Goal: Information Seeking & Learning: Learn about a topic

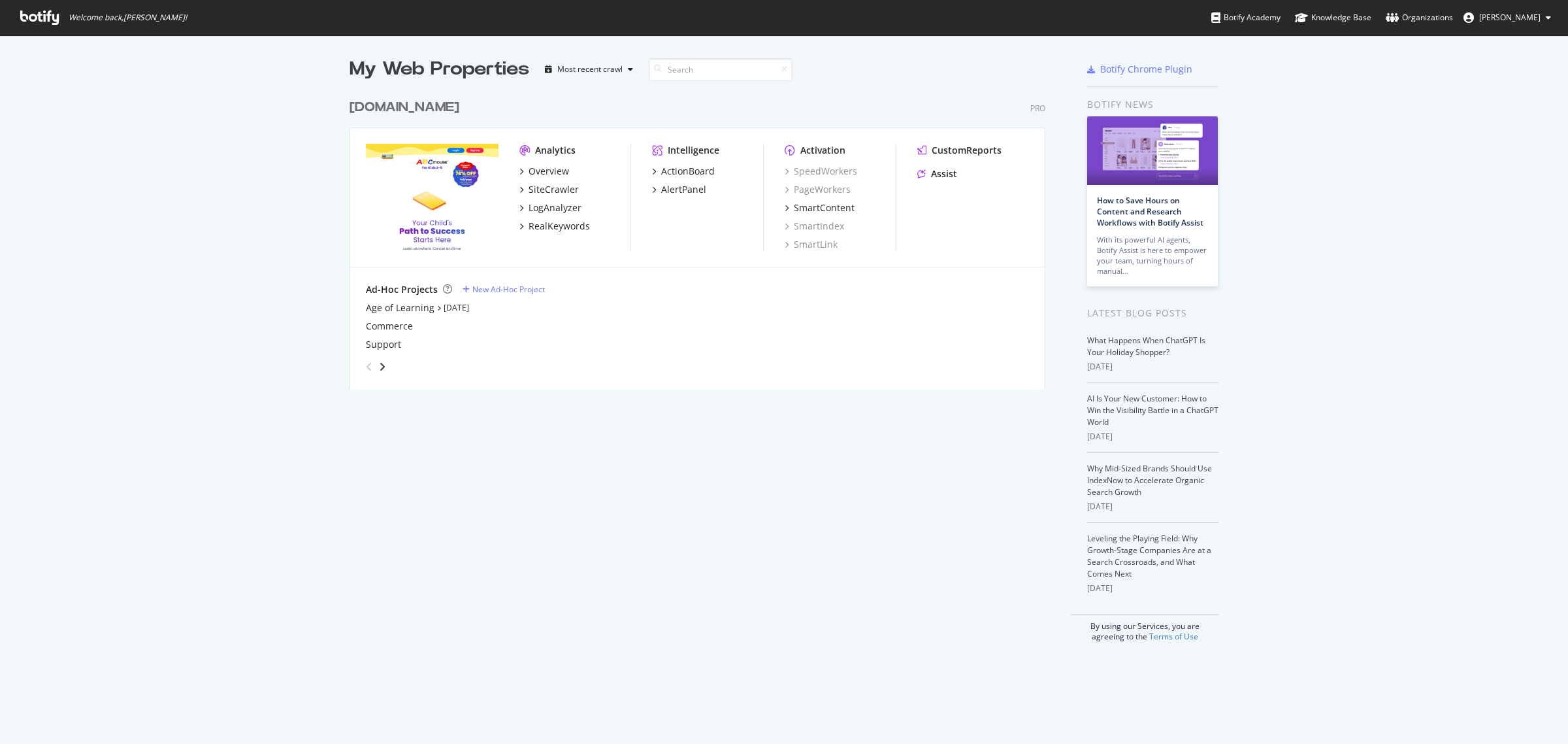
scroll to position [732, 1543]
click at [673, 193] on div "AlertPanel" at bounding box center [683, 190] width 45 height 13
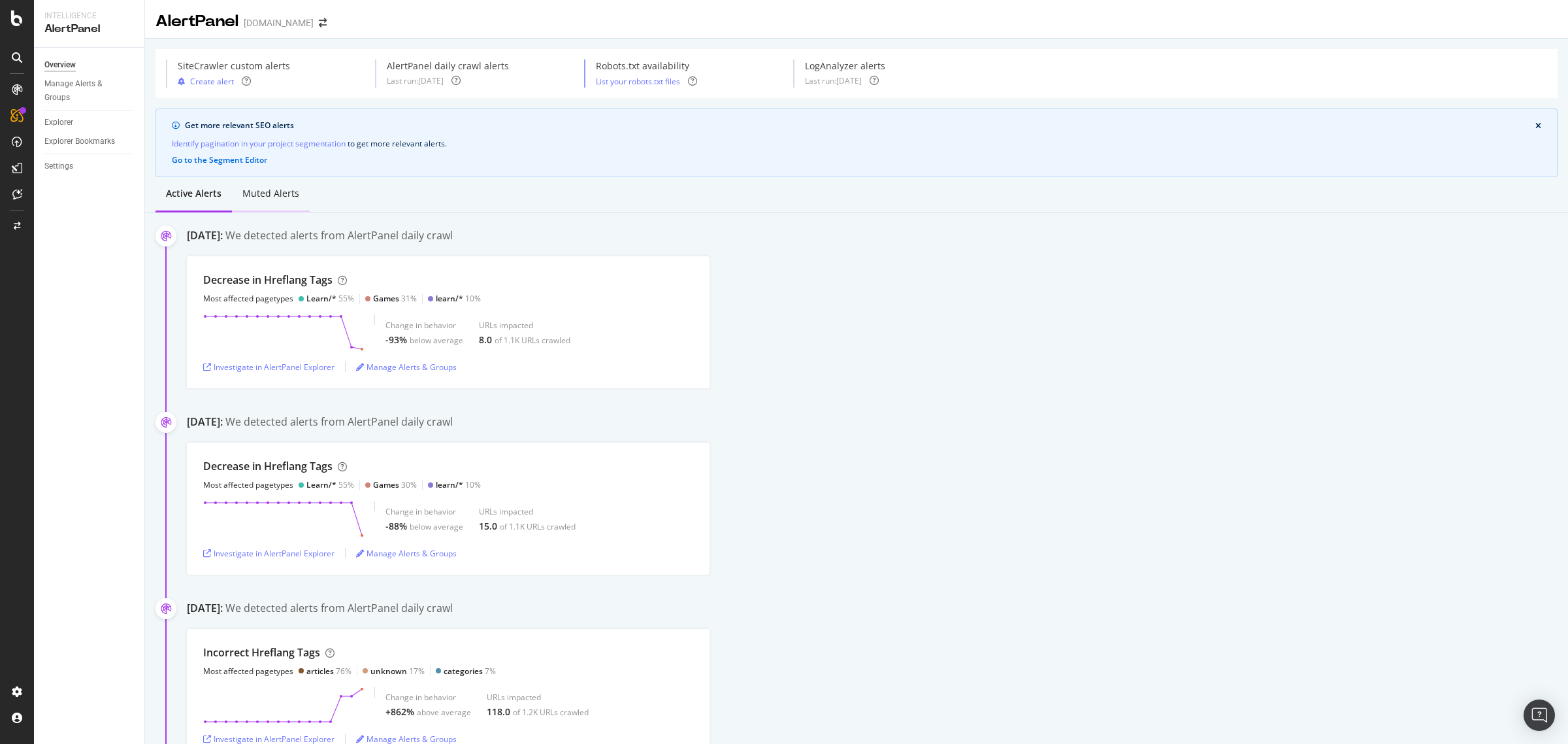
click at [266, 191] on div "Muted alerts" at bounding box center [271, 194] width 57 height 13
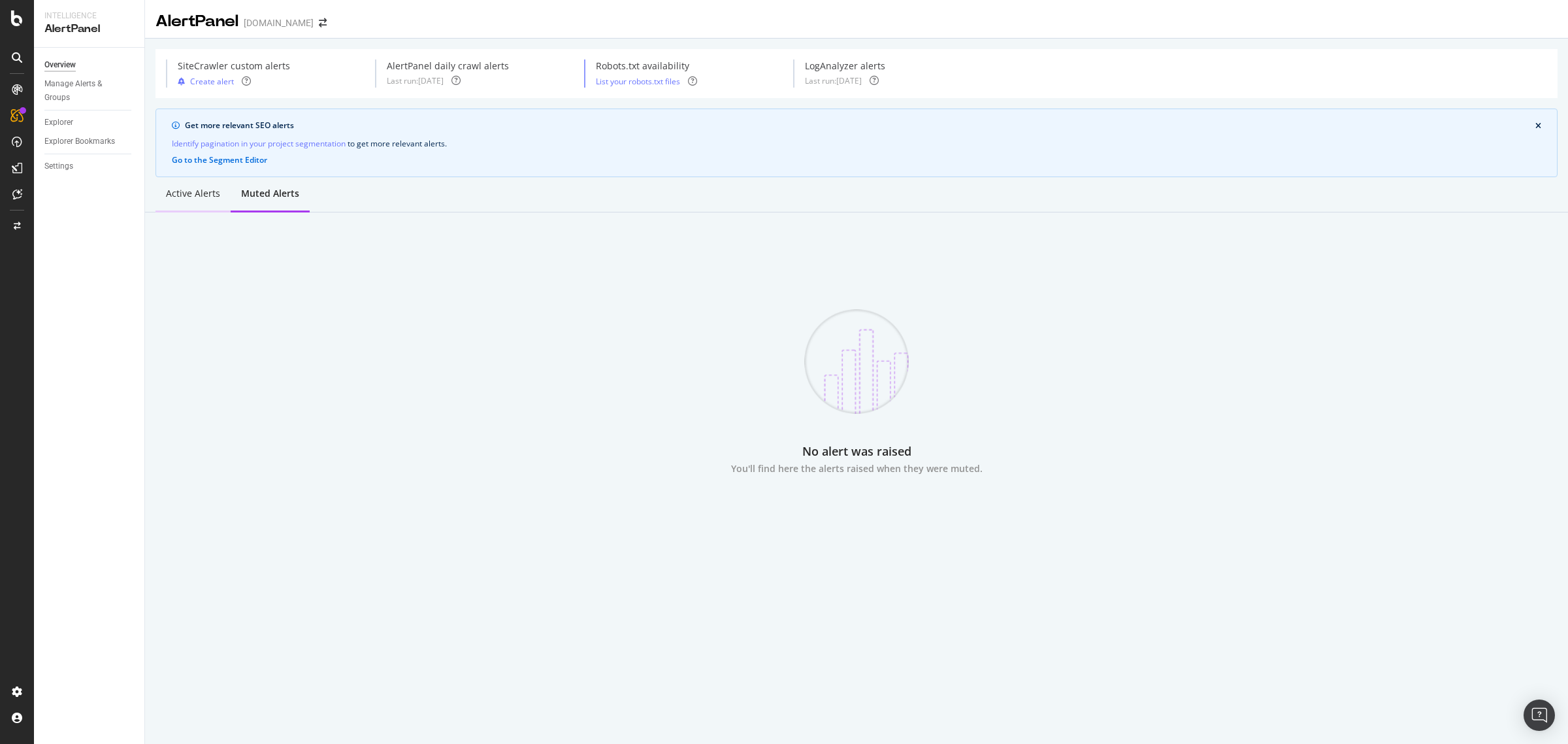
click at [187, 195] on div "Active alerts" at bounding box center [193, 194] width 54 height 13
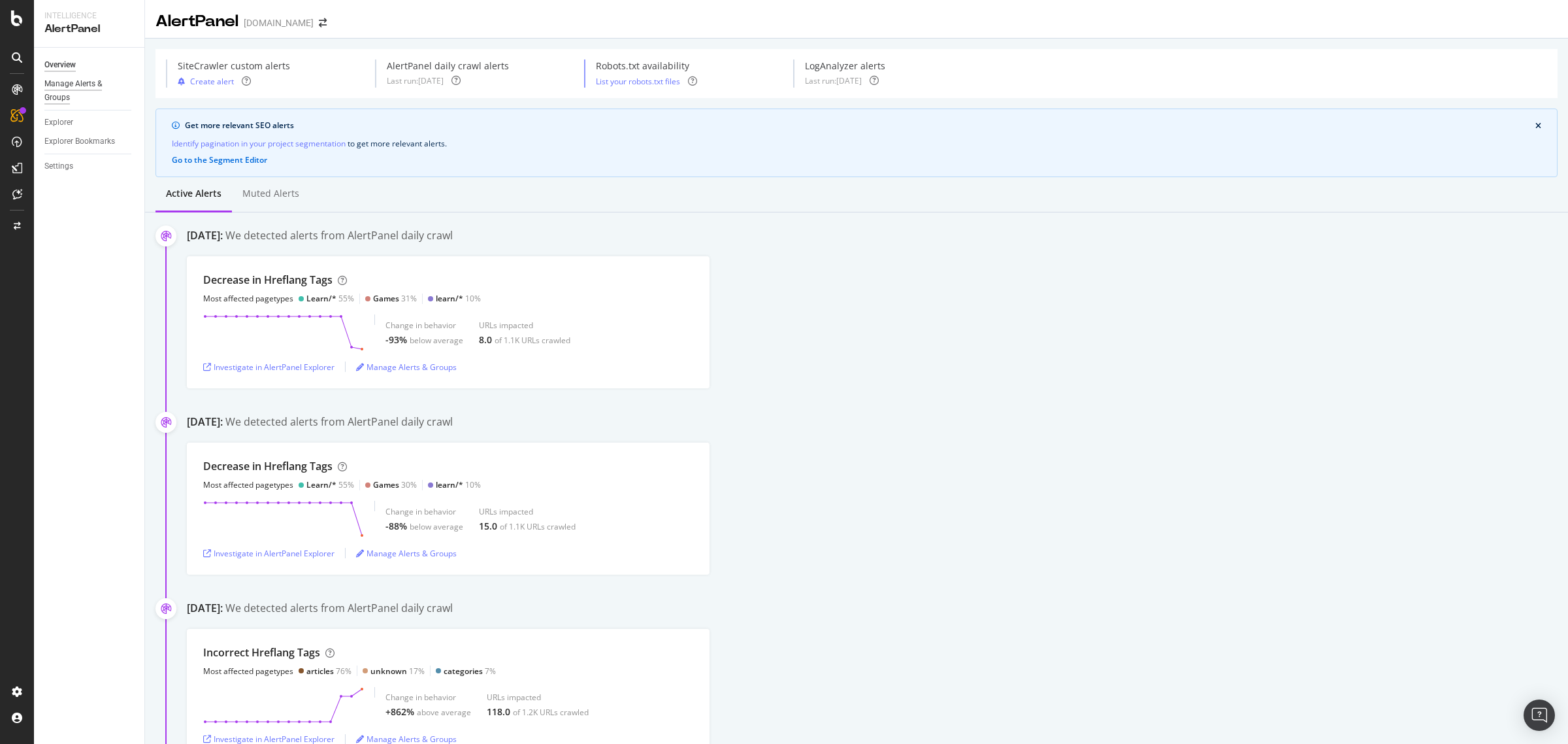
click at [60, 98] on div "Manage Alerts & Groups" at bounding box center [83, 91] width 79 height 27
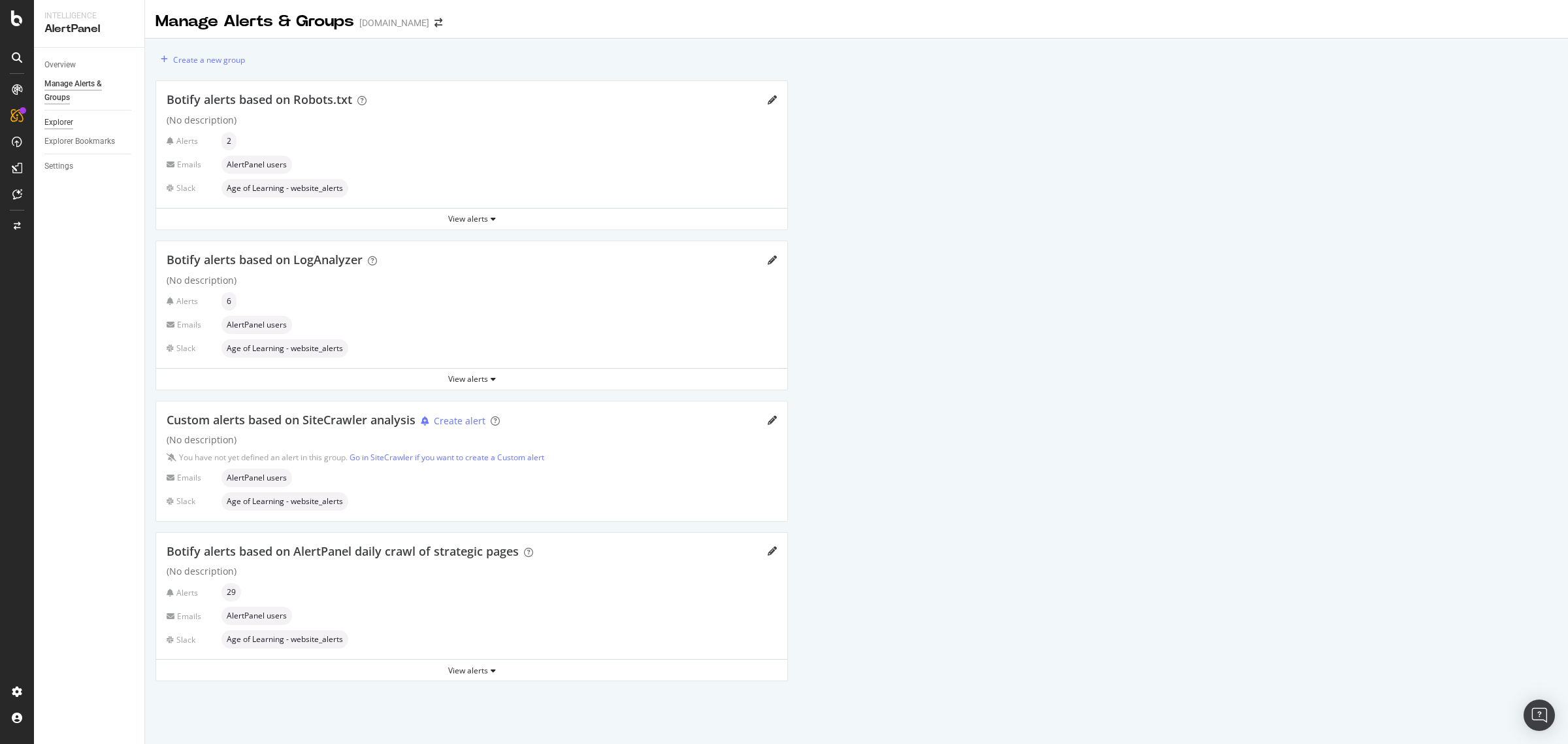
click at [72, 116] on div "Explorer" at bounding box center [58, 122] width 29 height 14
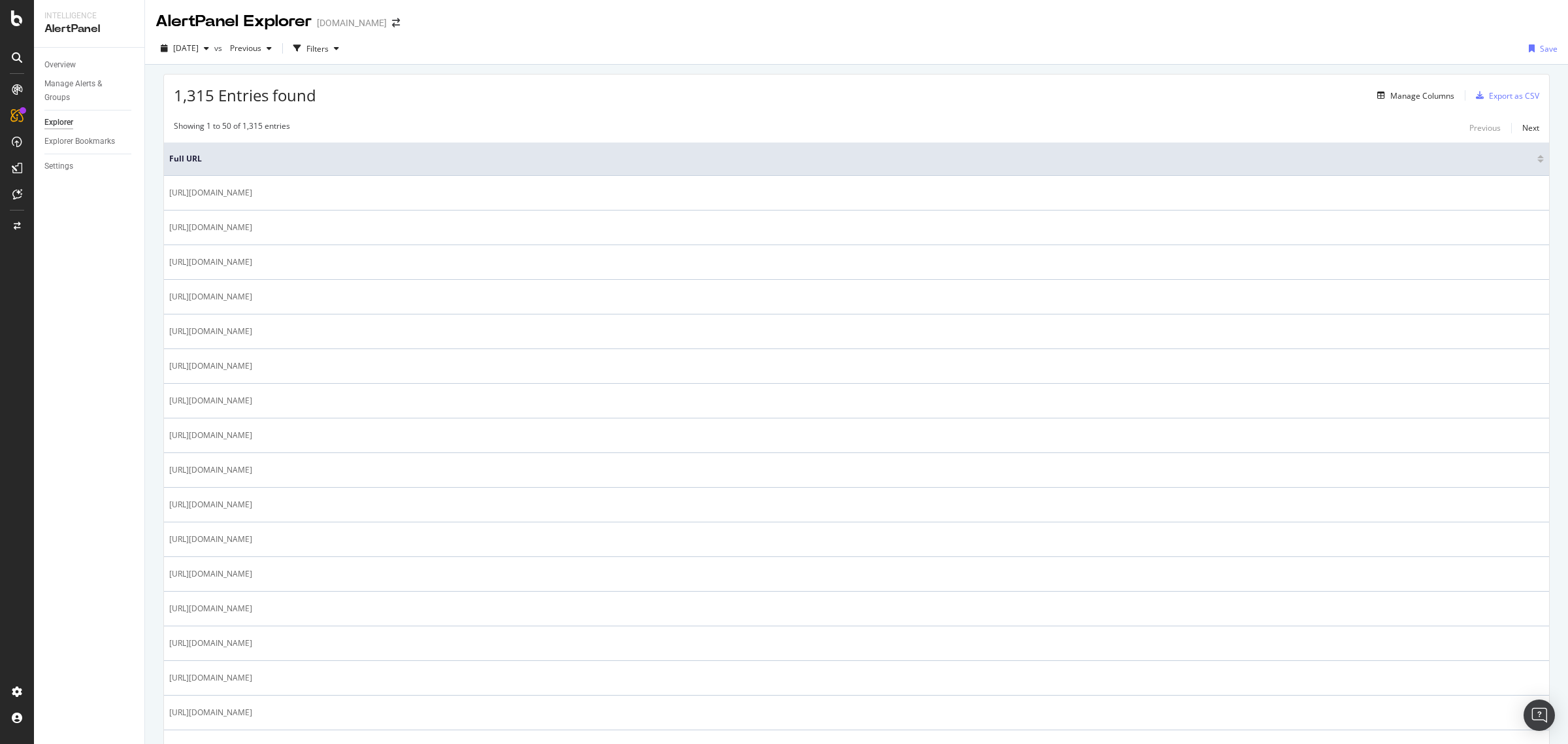
click at [15, 85] on icon at bounding box center [17, 90] width 10 height 10
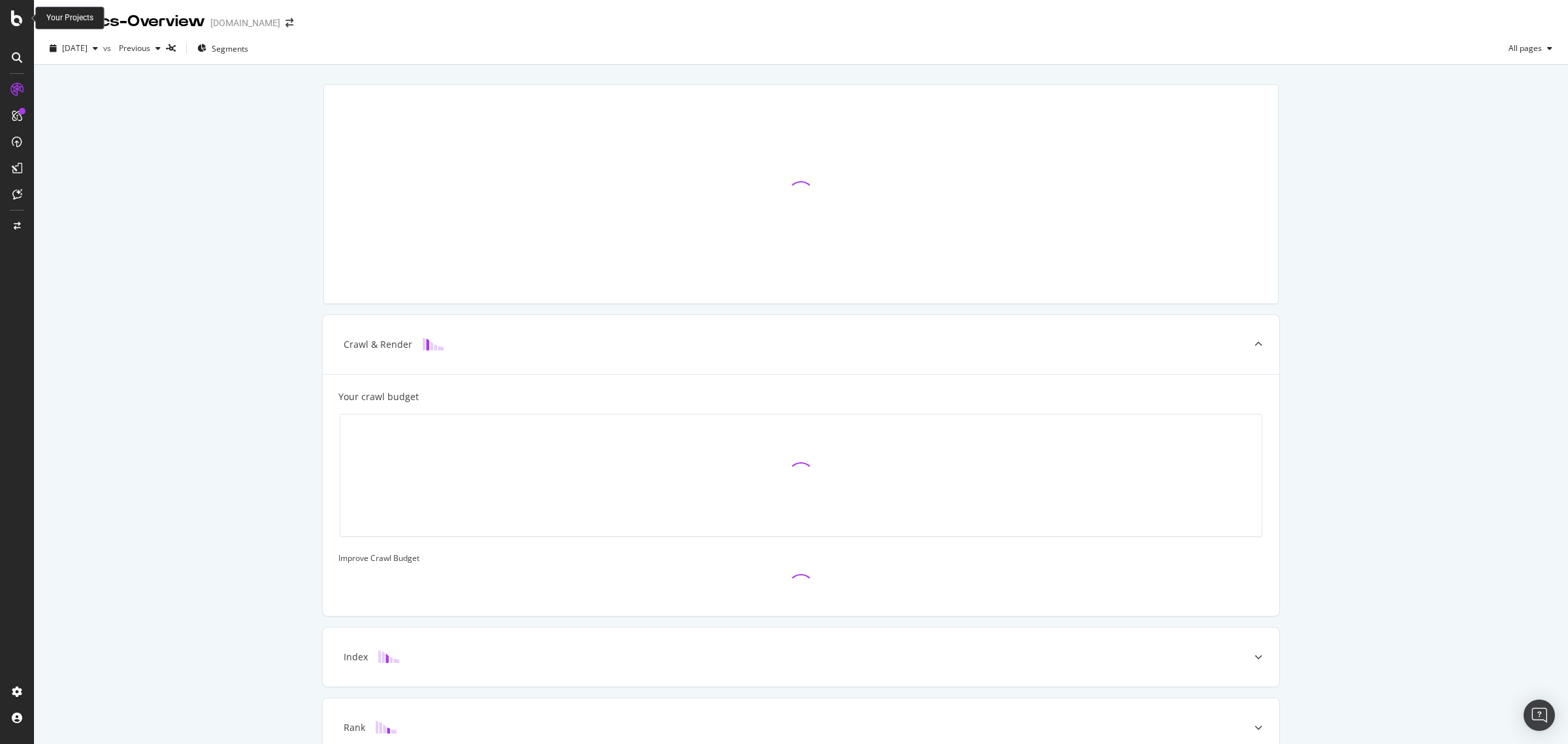
click at [17, 20] on icon at bounding box center [17, 18] width 12 height 15
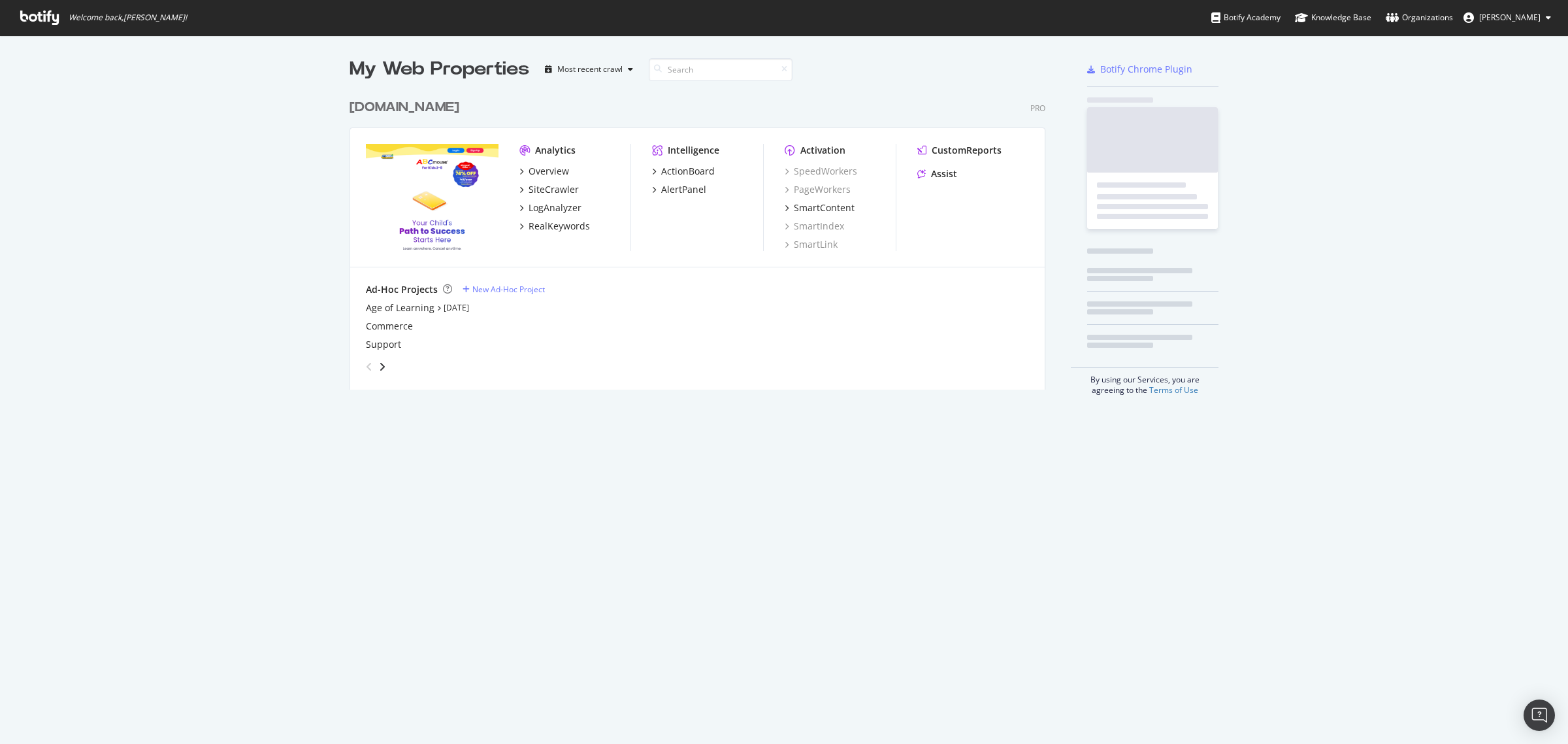
scroll to position [732, 1543]
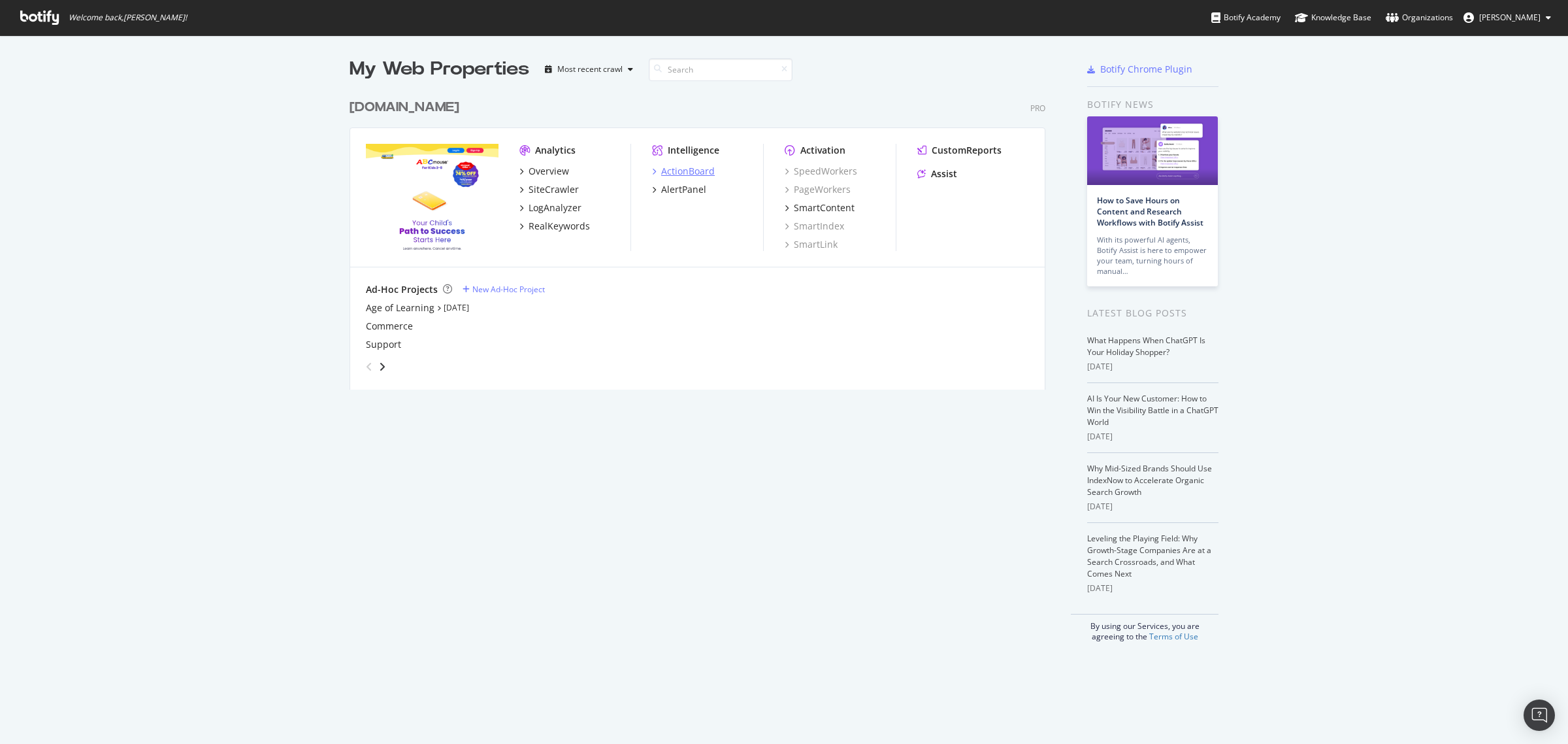
click at [677, 171] on div "ActionBoard" at bounding box center [688, 171] width 54 height 13
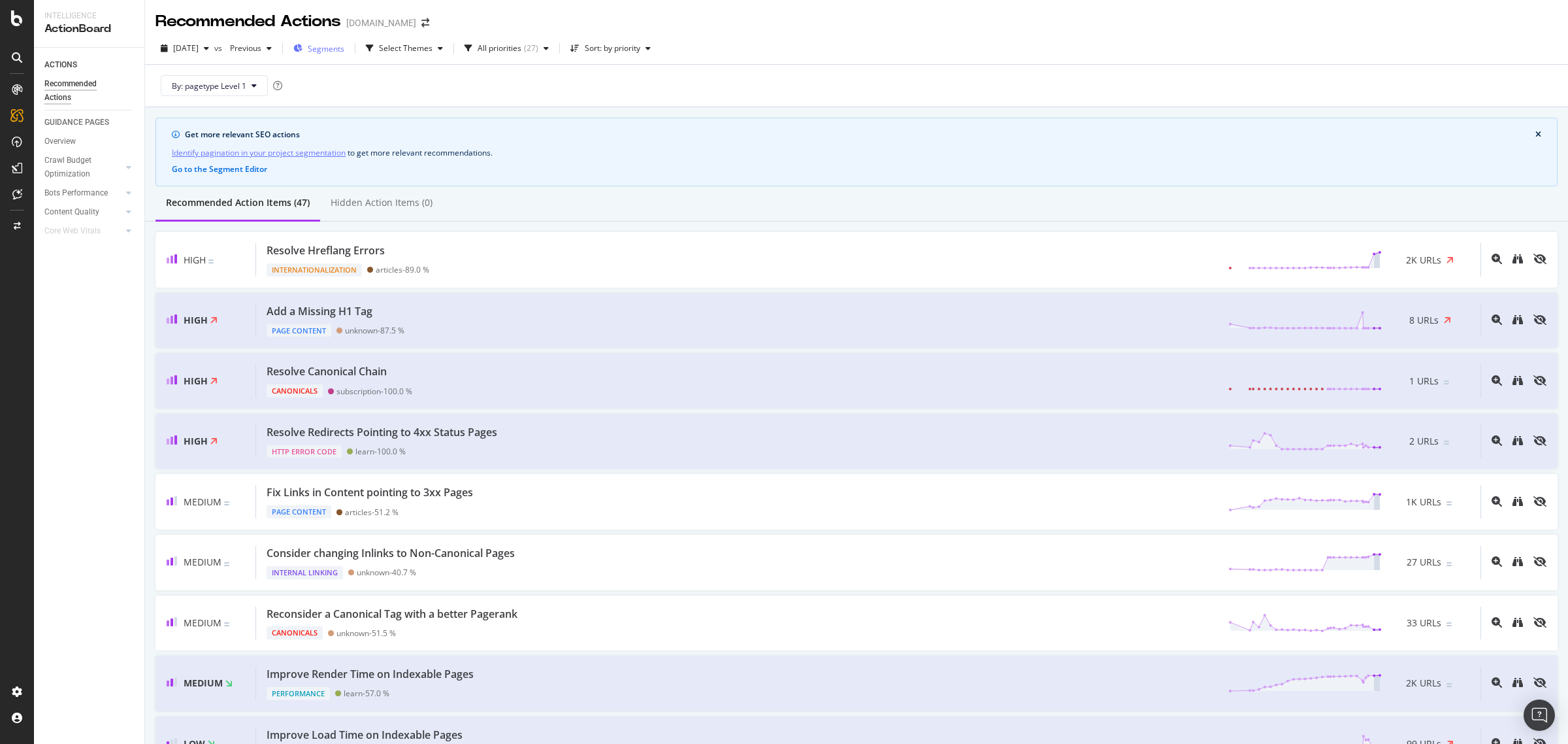
click at [344, 50] on span "Segments" at bounding box center [326, 49] width 37 height 11
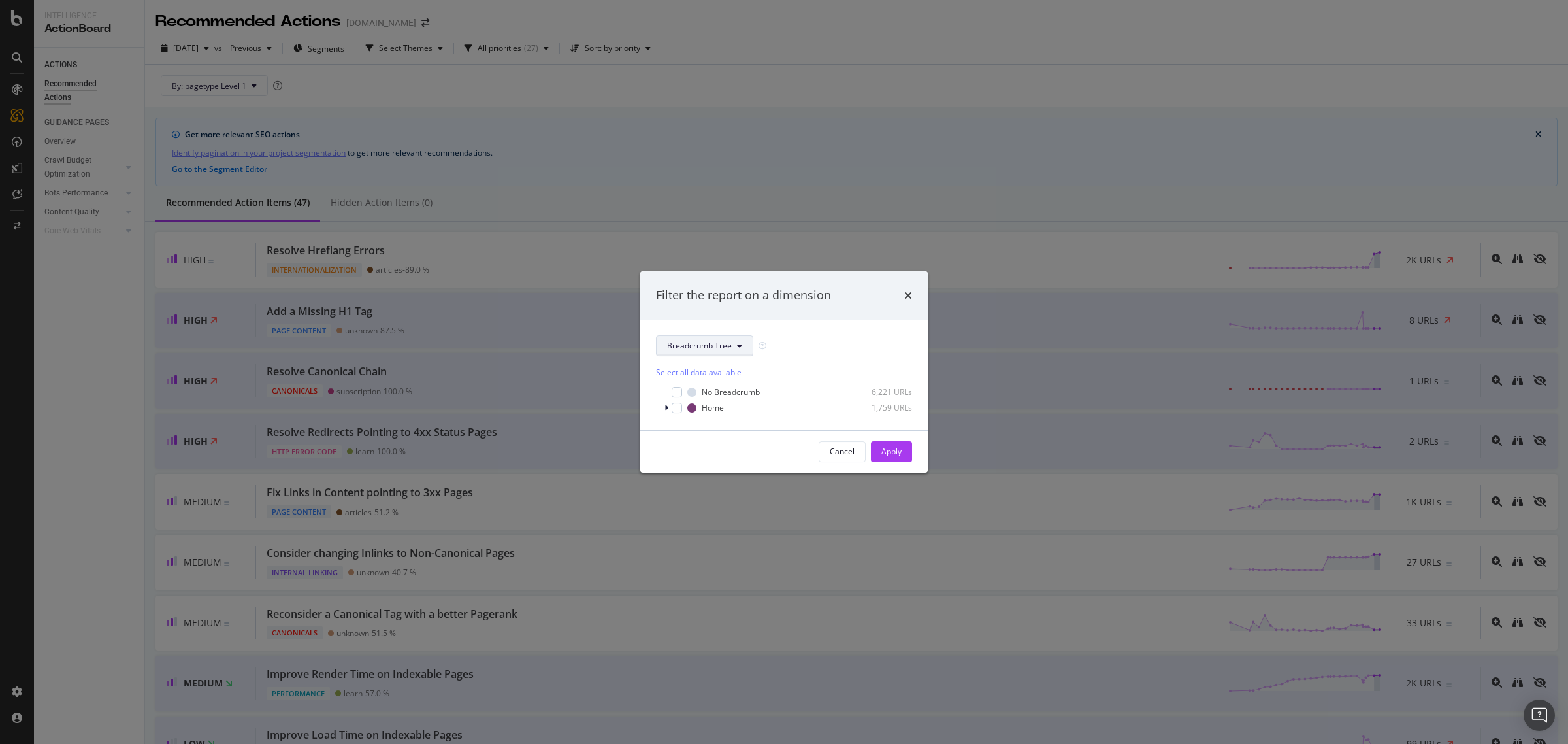
click at [730, 354] on button "Breadcrumb Tree" at bounding box center [705, 346] width 97 height 21
click at [908, 297] on icon "times" at bounding box center [908, 295] width 8 height 10
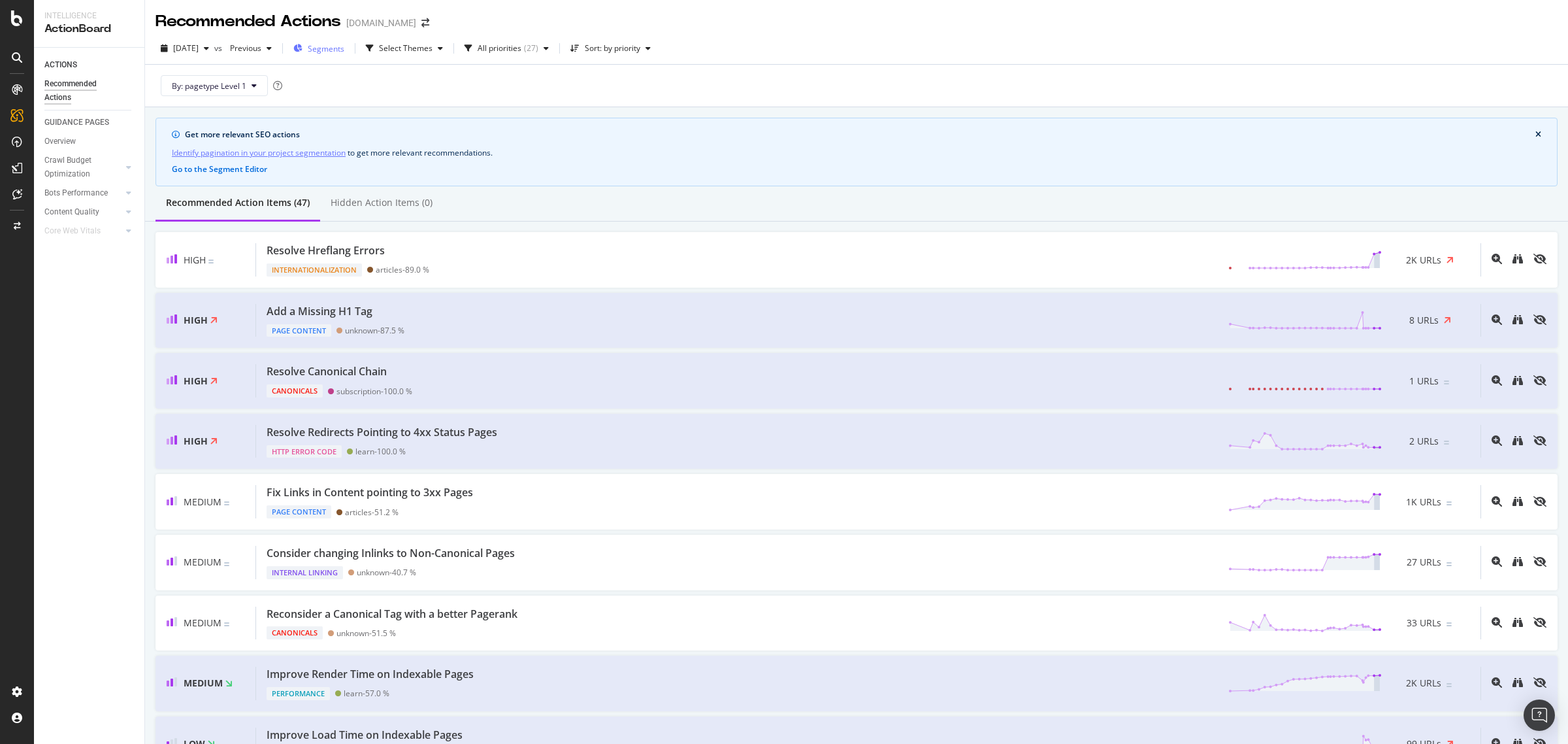
click at [344, 44] on span "Segments" at bounding box center [326, 49] width 37 height 11
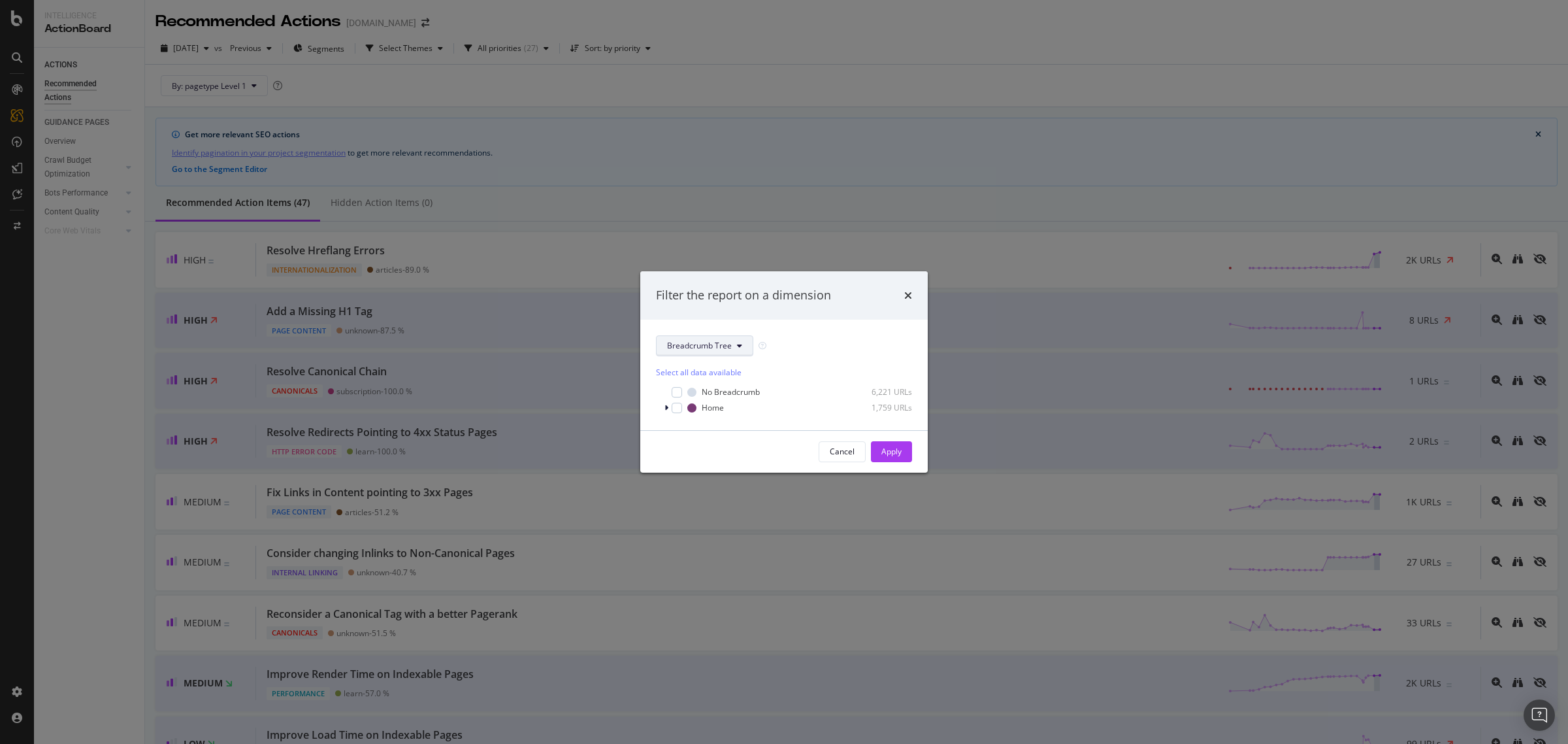
click at [716, 344] on span "Breadcrumb Tree" at bounding box center [699, 345] width 65 height 11
click at [713, 391] on span "pagetype" at bounding box center [709, 393] width 85 height 12
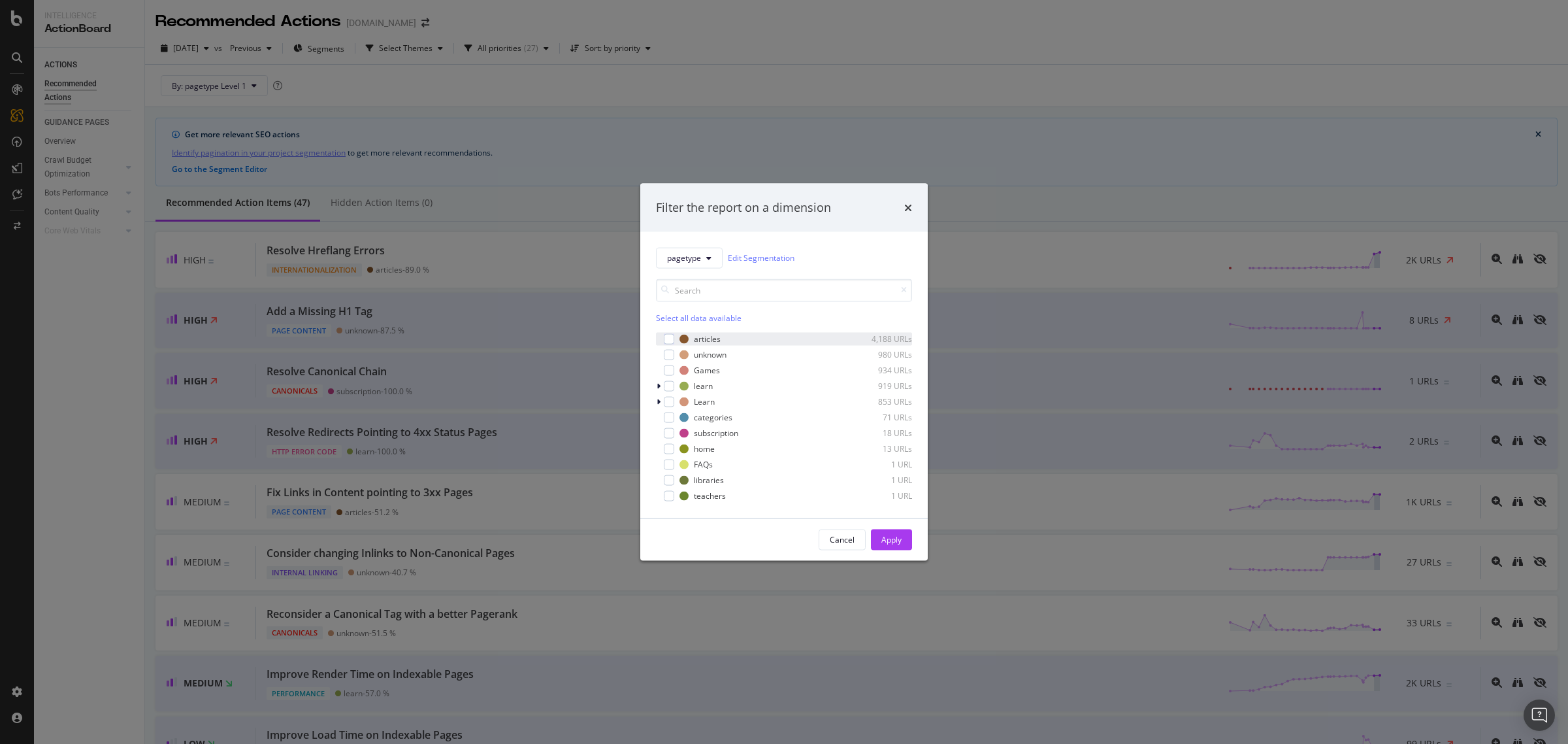
click at [660, 337] on div "modal" at bounding box center [660, 339] width 8 height 13
click at [671, 357] on div "modal" at bounding box center [669, 354] width 10 height 10
click at [670, 356] on icon "modal" at bounding box center [669, 354] width 6 height 7
click at [669, 337] on icon "modal" at bounding box center [669, 339] width 6 height 7
click at [673, 383] on div "modal" at bounding box center [669, 386] width 10 height 10
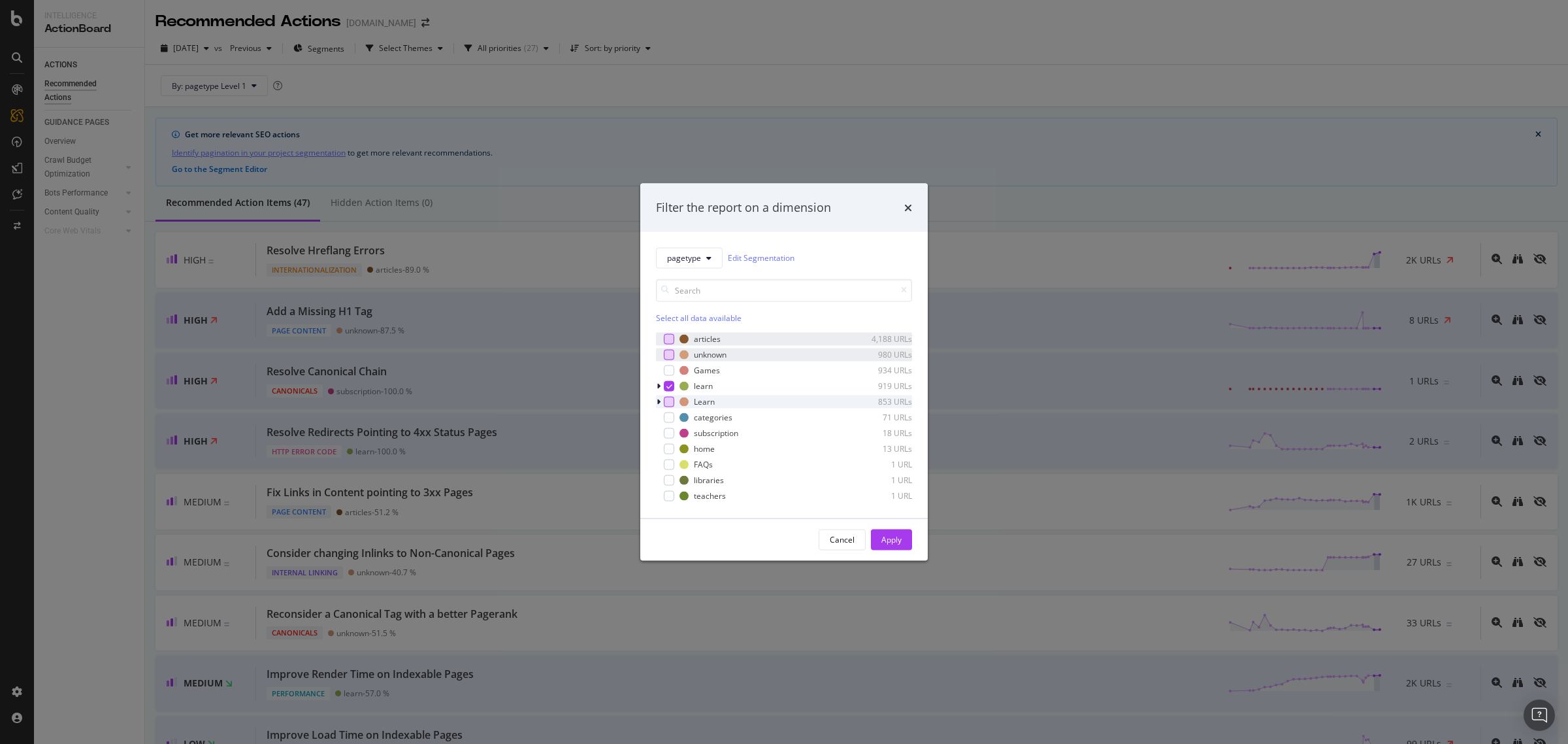
click at [669, 399] on div "modal" at bounding box center [669, 401] width 10 height 10
click at [668, 371] on div "modal" at bounding box center [669, 370] width 10 height 10
click at [665, 416] on div "modal" at bounding box center [669, 417] width 10 height 10
click at [668, 432] on div "modal" at bounding box center [669, 433] width 10 height 10
click at [670, 451] on div "modal" at bounding box center [669, 448] width 10 height 10
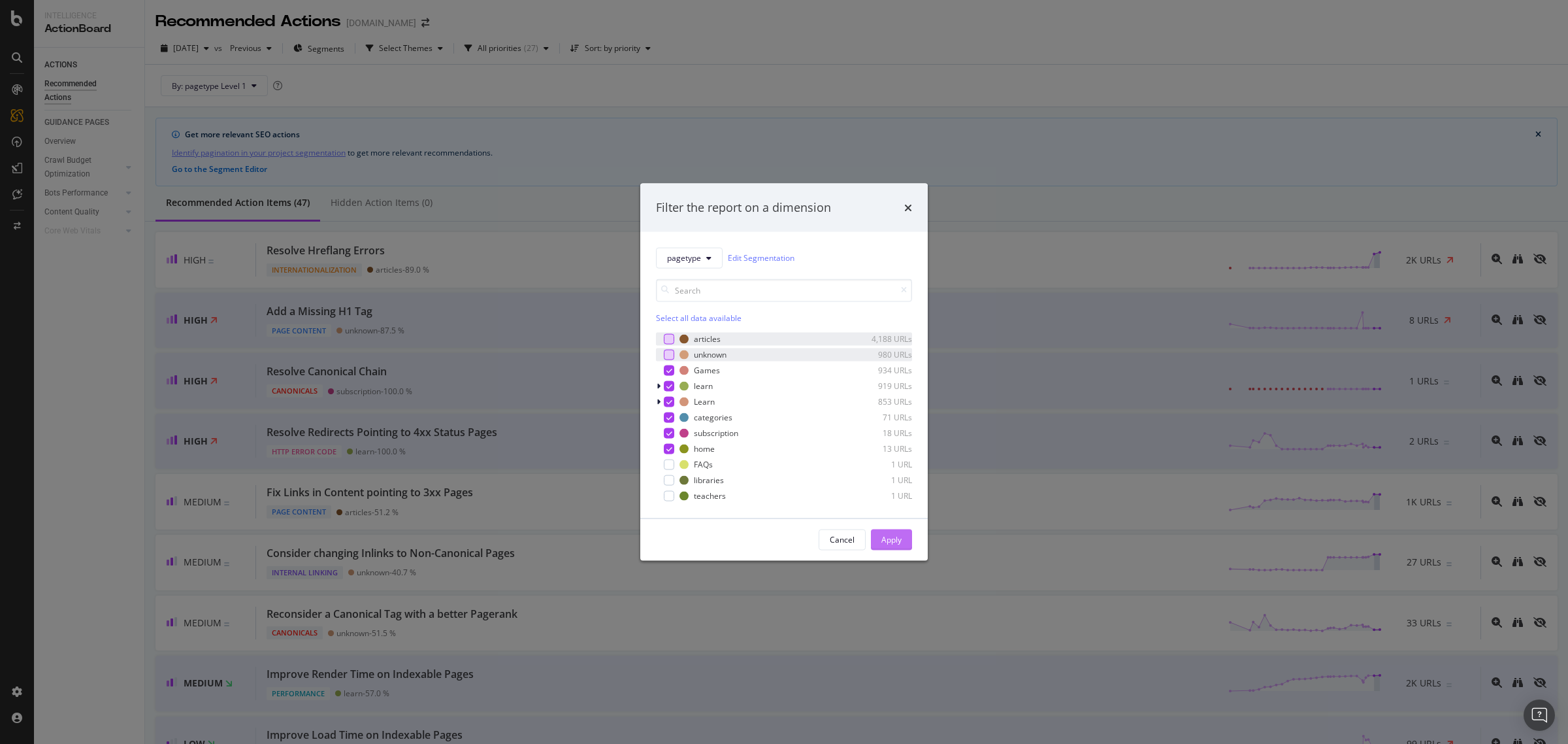
click at [895, 542] on div "Apply" at bounding box center [891, 539] width 21 height 11
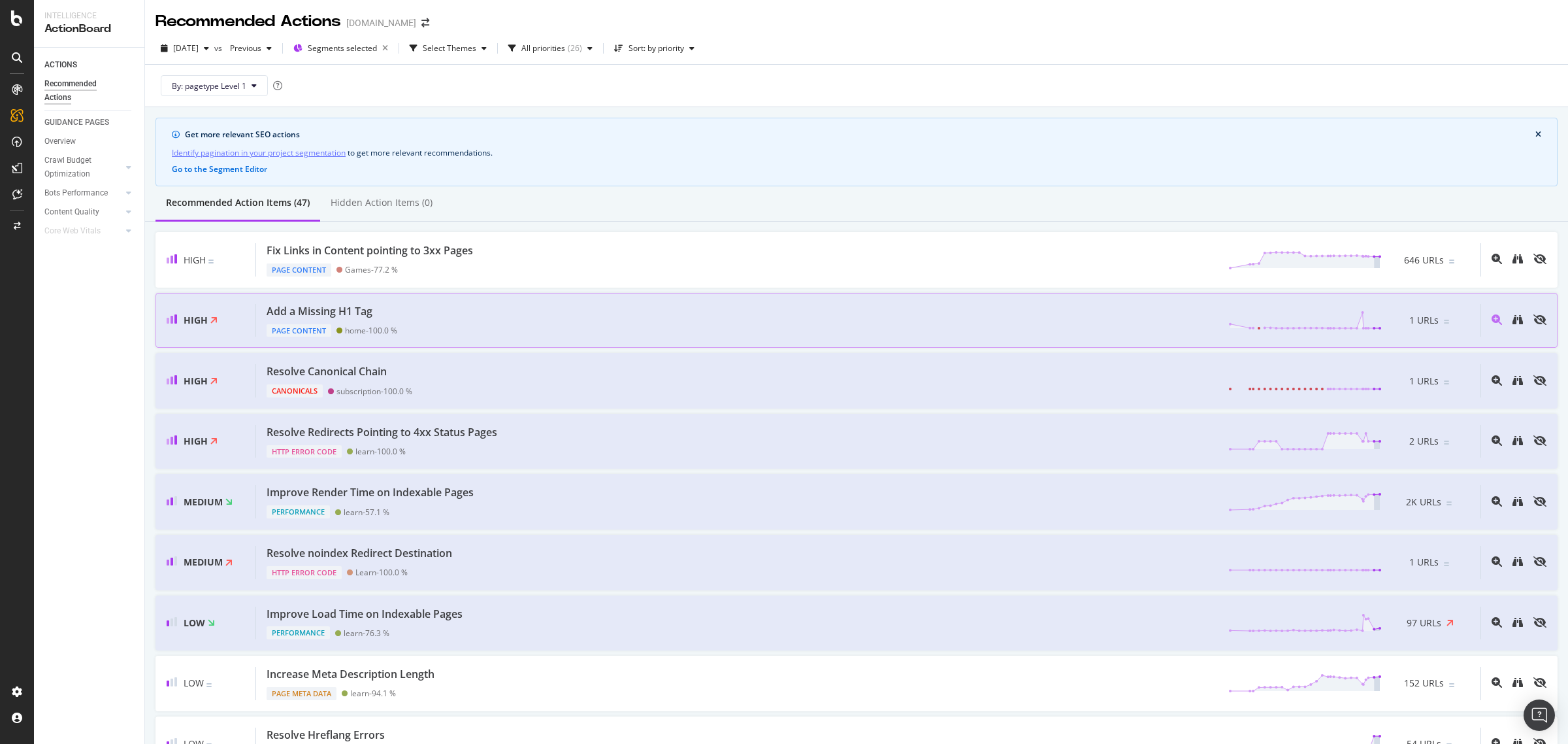
click at [322, 313] on div "Add a Missing H1 Tag" at bounding box center [319, 311] width 106 height 15
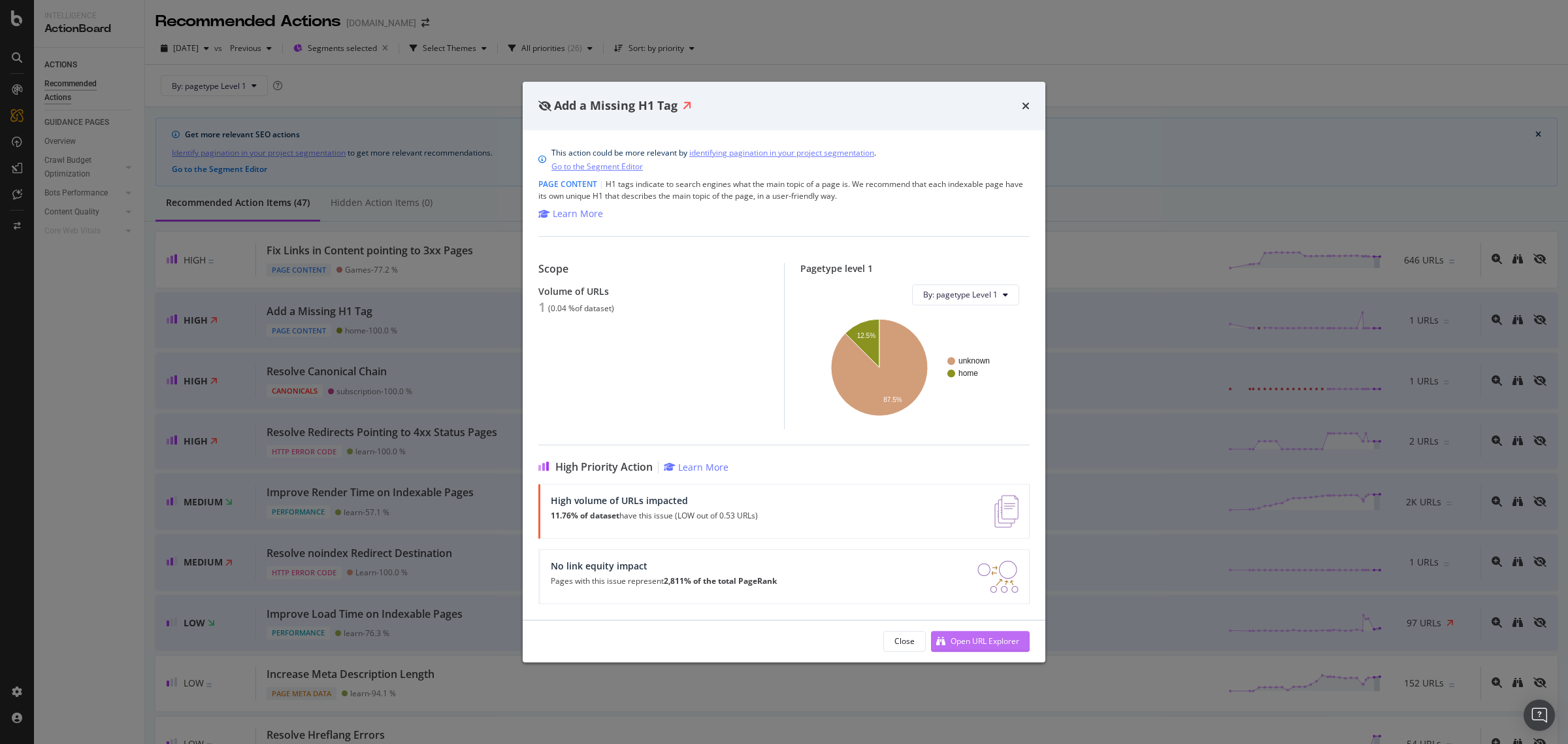
click at [984, 636] on div "Open URL Explorer" at bounding box center [985, 641] width 68 height 11
click at [1030, 108] on div "Add a Missing H1 Tag" at bounding box center [784, 106] width 523 height 49
click at [1027, 108] on icon "times" at bounding box center [1025, 106] width 8 height 10
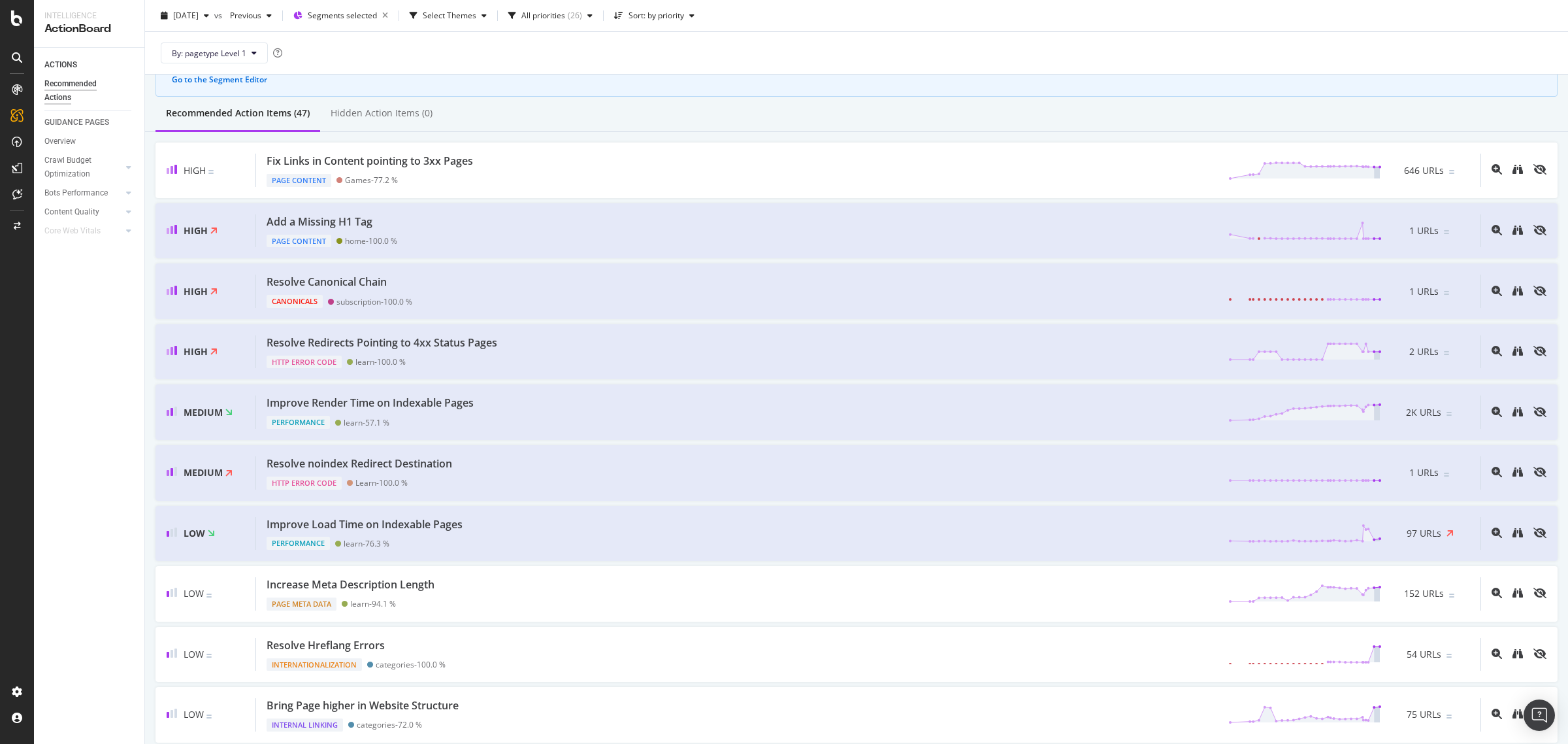
scroll to position [163, 0]
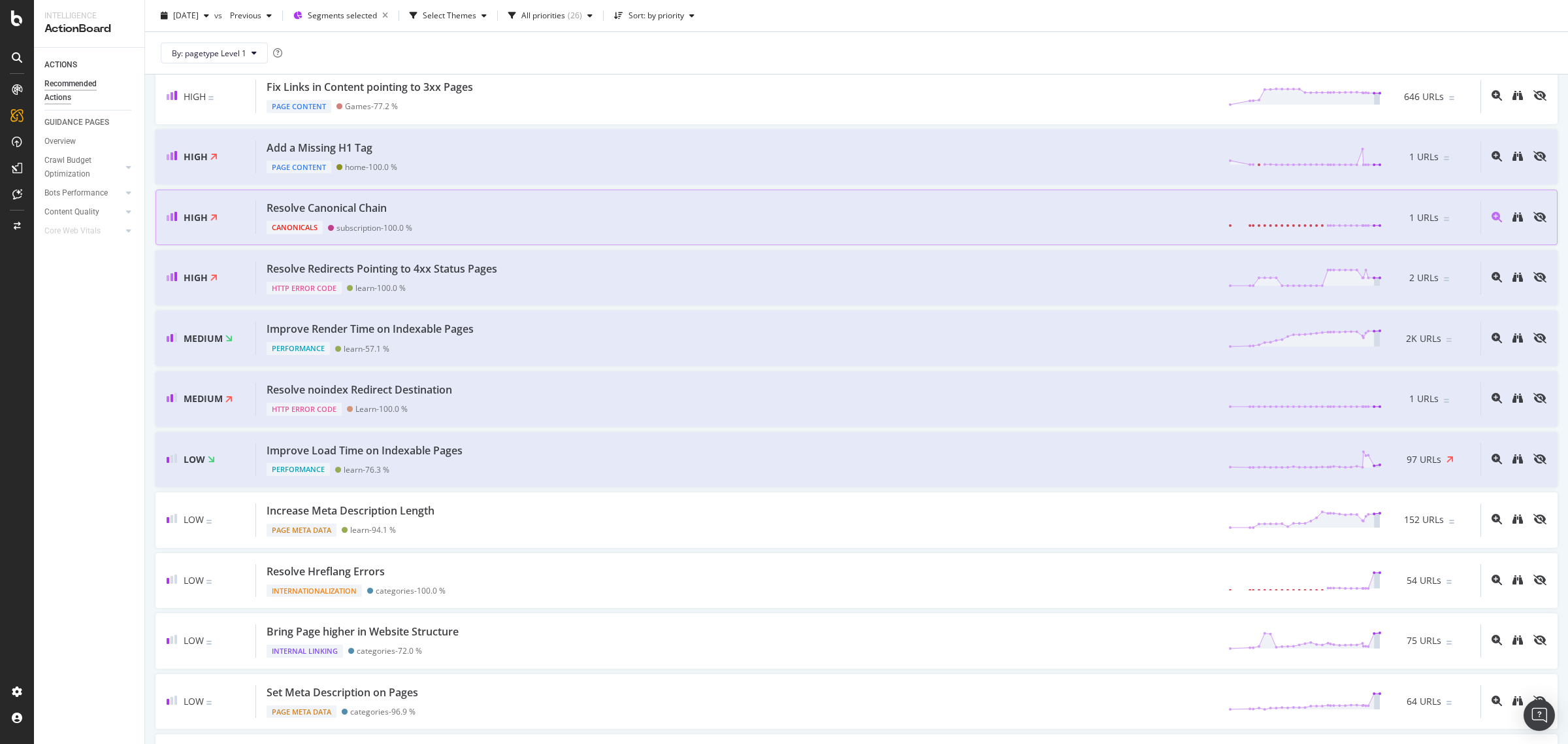
click at [353, 210] on div "Resolve Canonical Chain" at bounding box center [326, 208] width 120 height 15
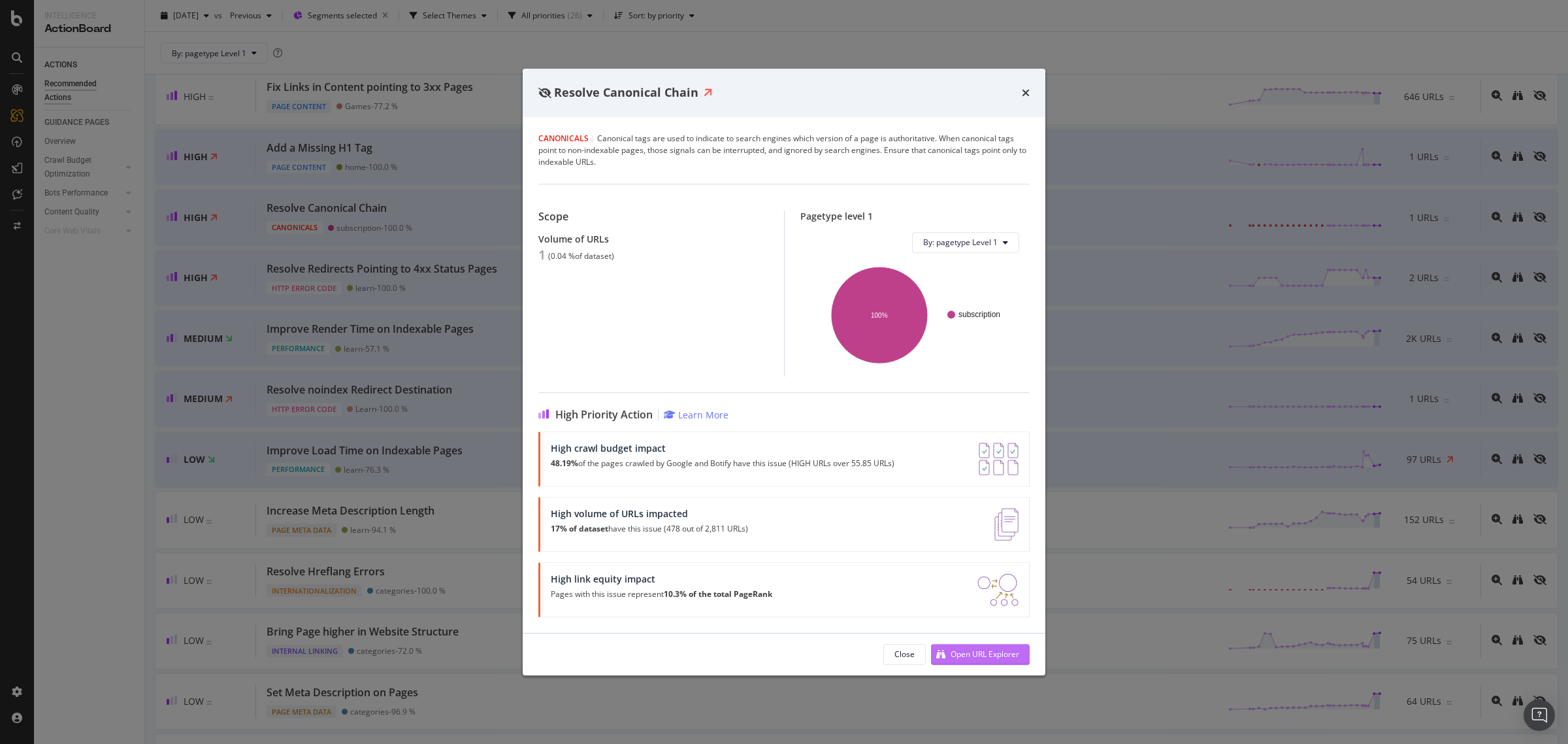
click at [972, 657] on div "Open URL Explorer" at bounding box center [985, 653] width 68 height 11
click at [1031, 96] on div "Resolve Canonical Chain" at bounding box center [784, 93] width 523 height 49
click at [1027, 93] on icon "times" at bounding box center [1025, 93] width 8 height 10
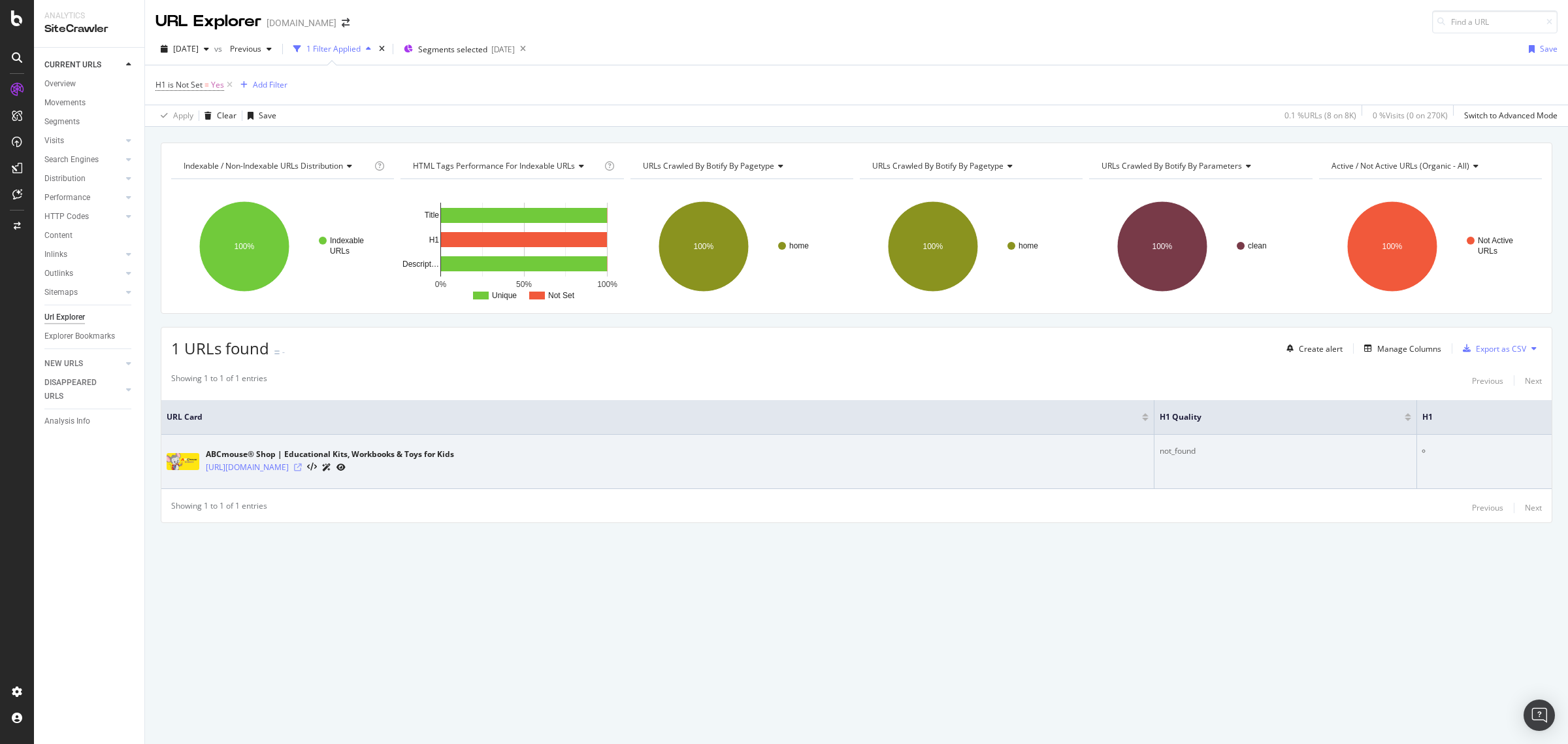
click at [302, 465] on icon at bounding box center [298, 467] width 8 height 8
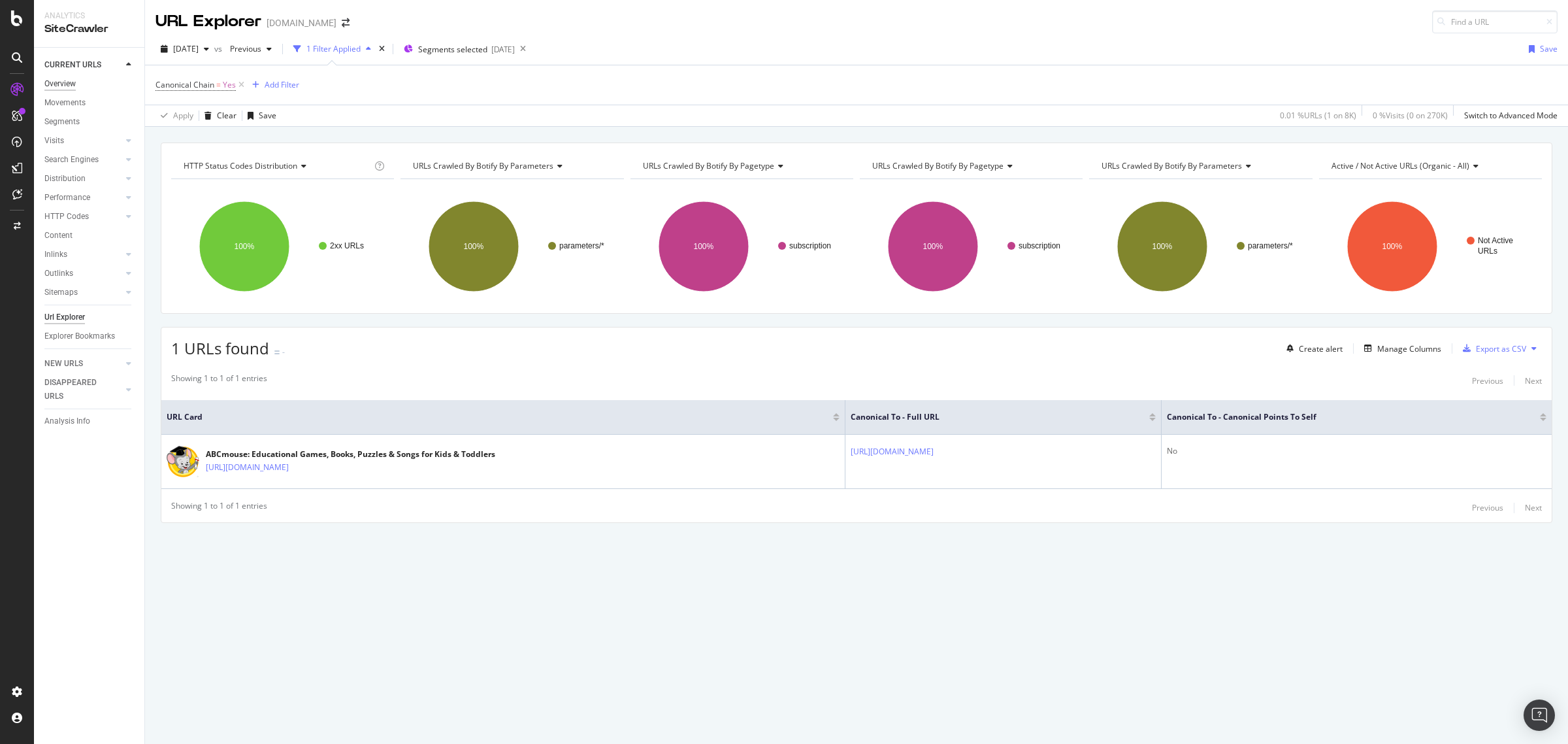
click at [67, 90] on div "Overview" at bounding box center [60, 84] width 32 height 14
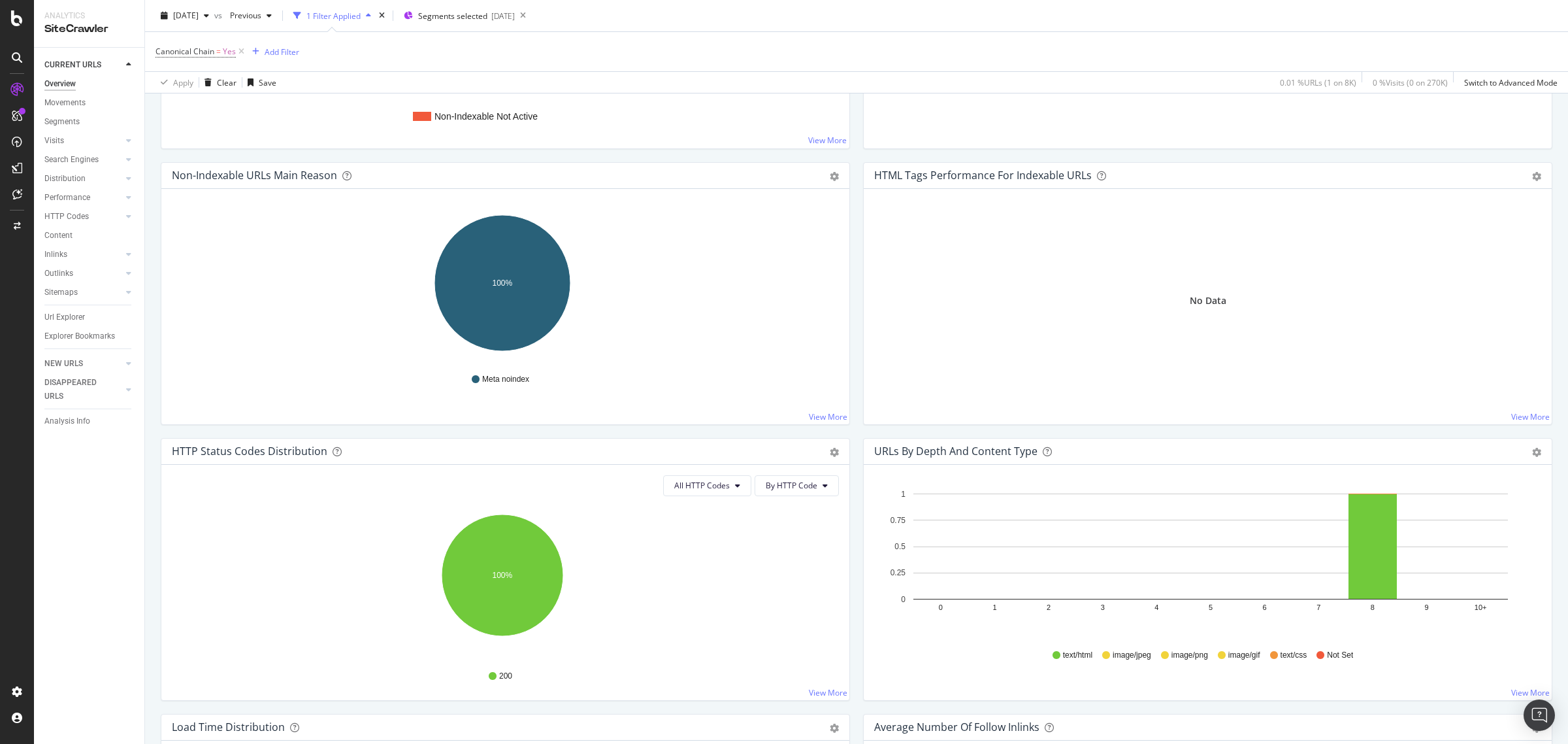
scroll to position [490, 0]
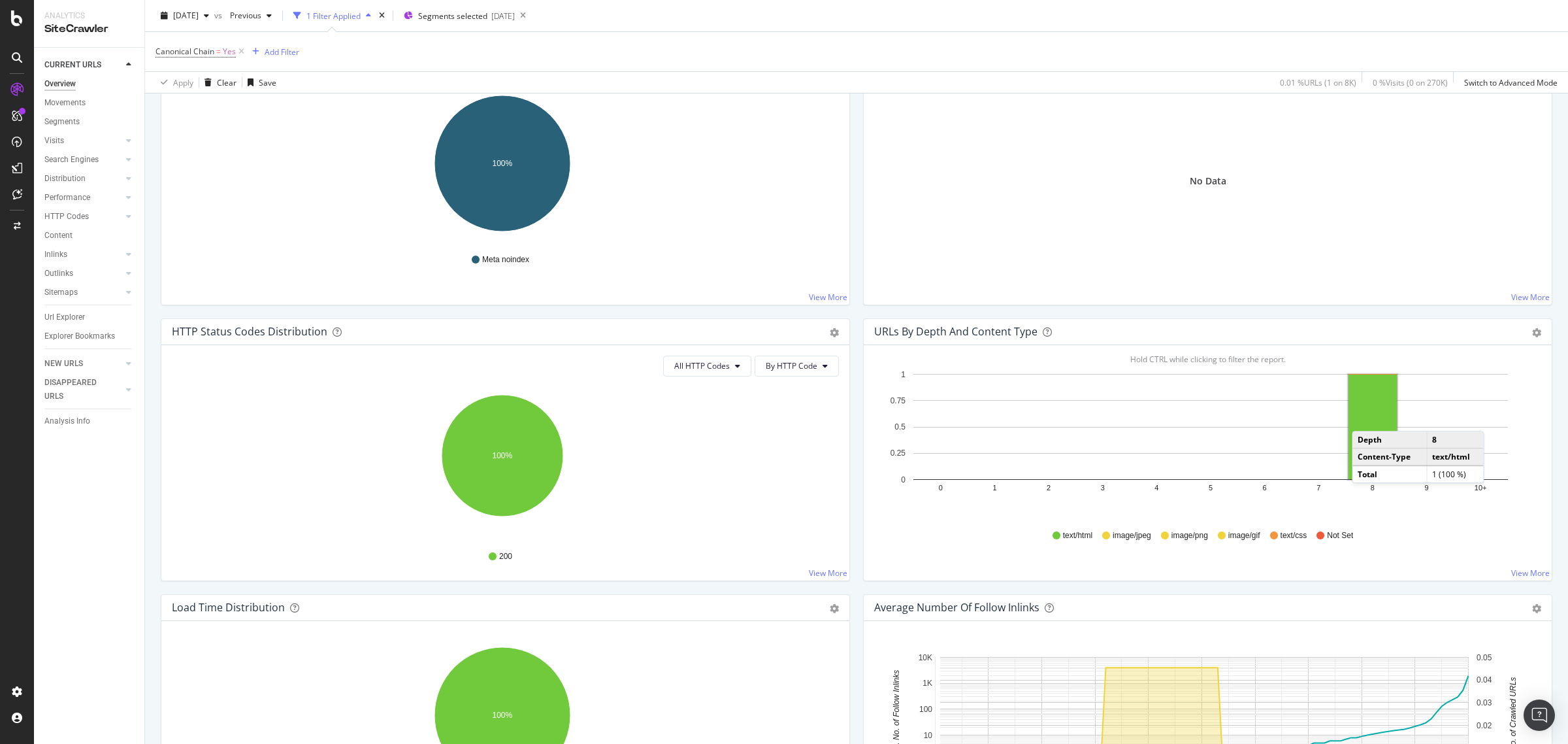
click at [1359, 419] on rect "A chart." at bounding box center [1373, 427] width 49 height 104
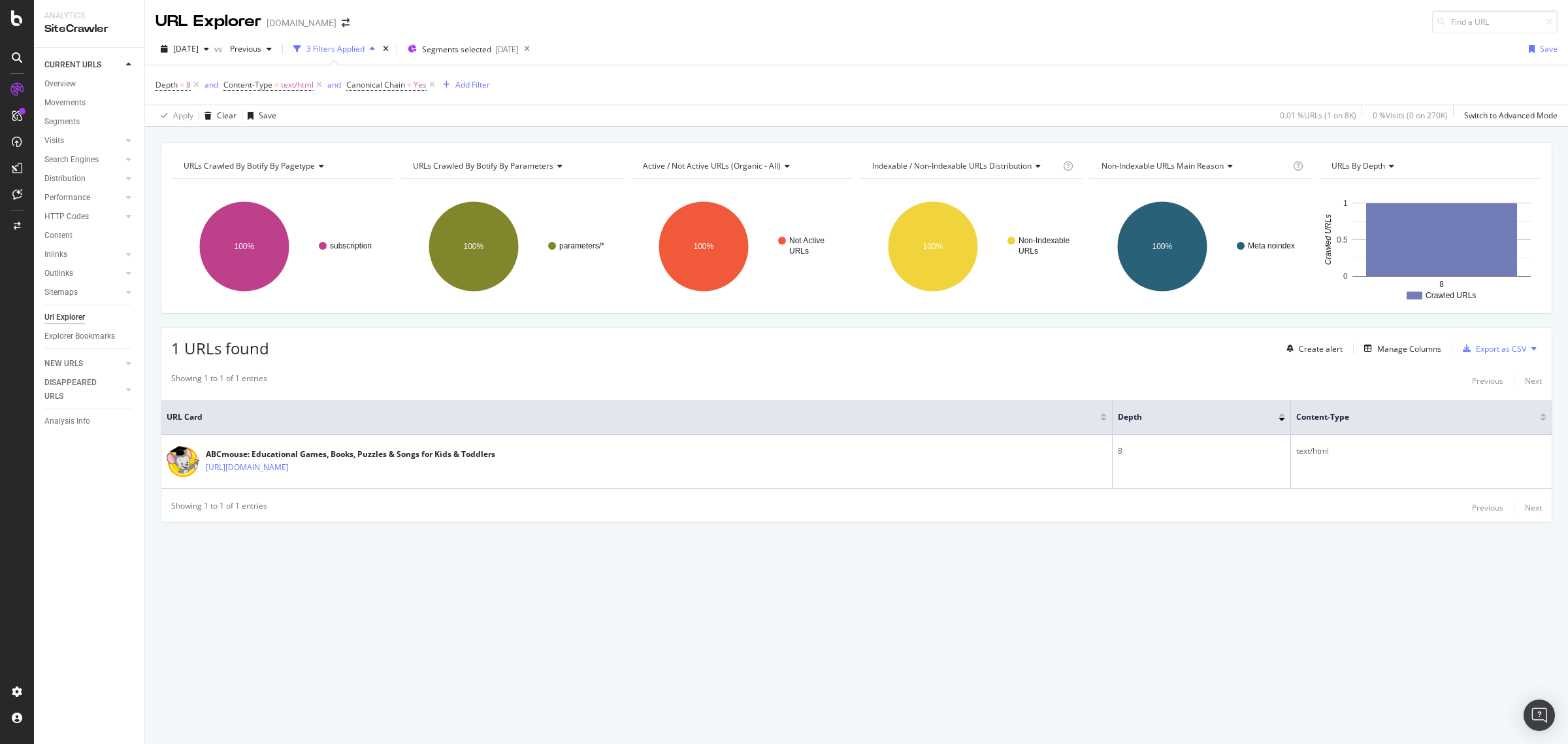
click at [363, 54] on div "3 Filters Applied" at bounding box center [335, 49] width 58 height 11
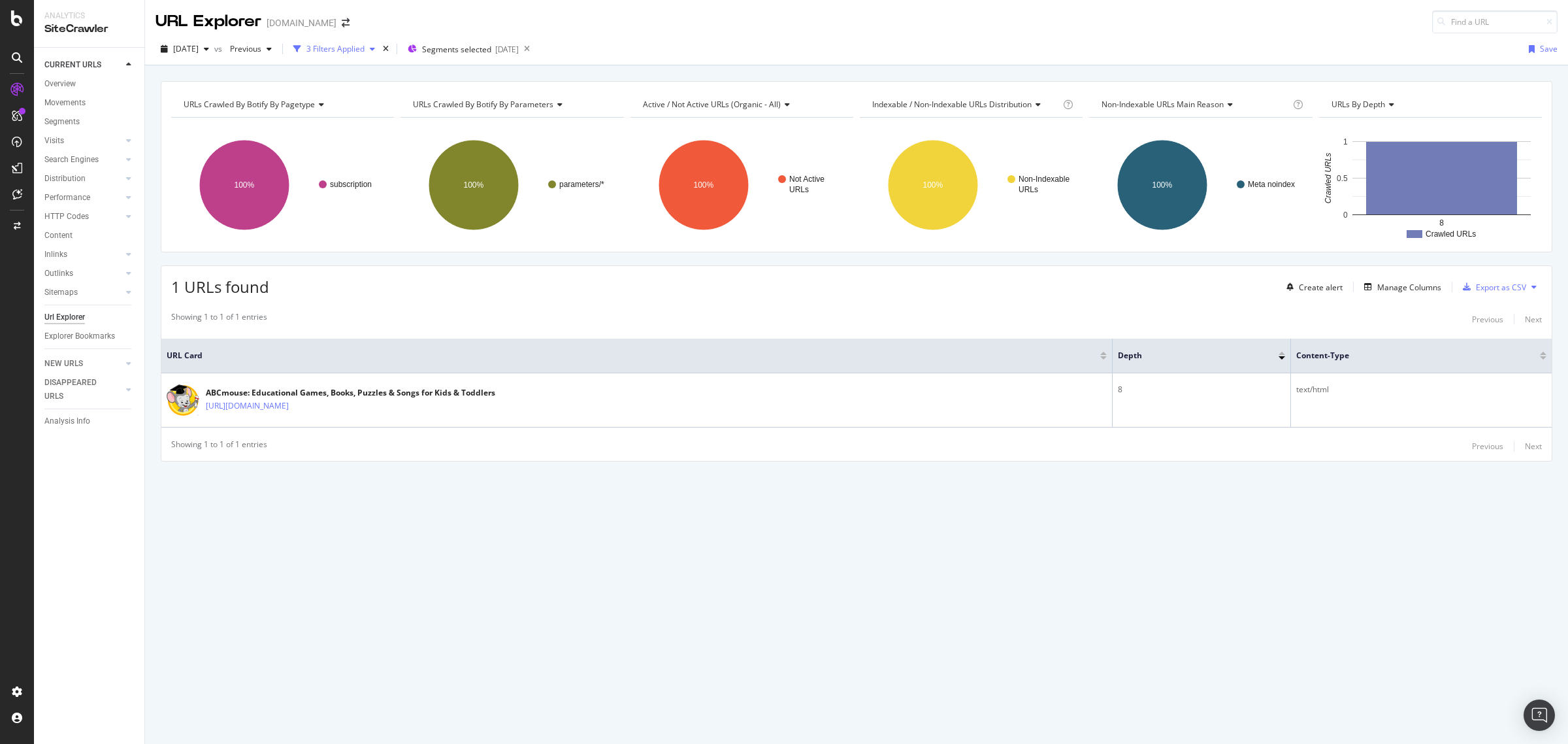
click at [363, 54] on div "3 Filters Applied" at bounding box center [335, 49] width 58 height 11
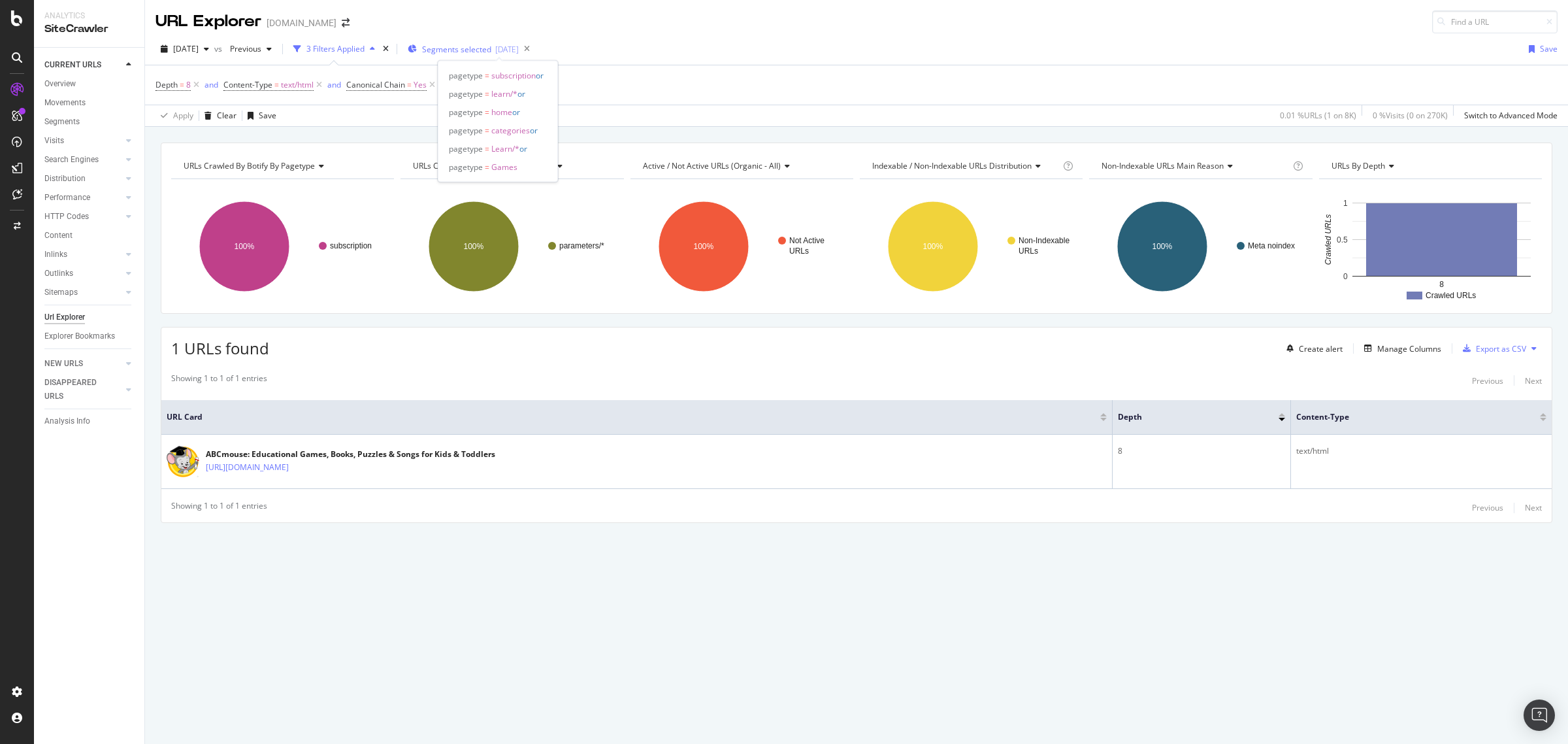
click at [471, 50] on span "Segments selected" at bounding box center [457, 49] width 69 height 11
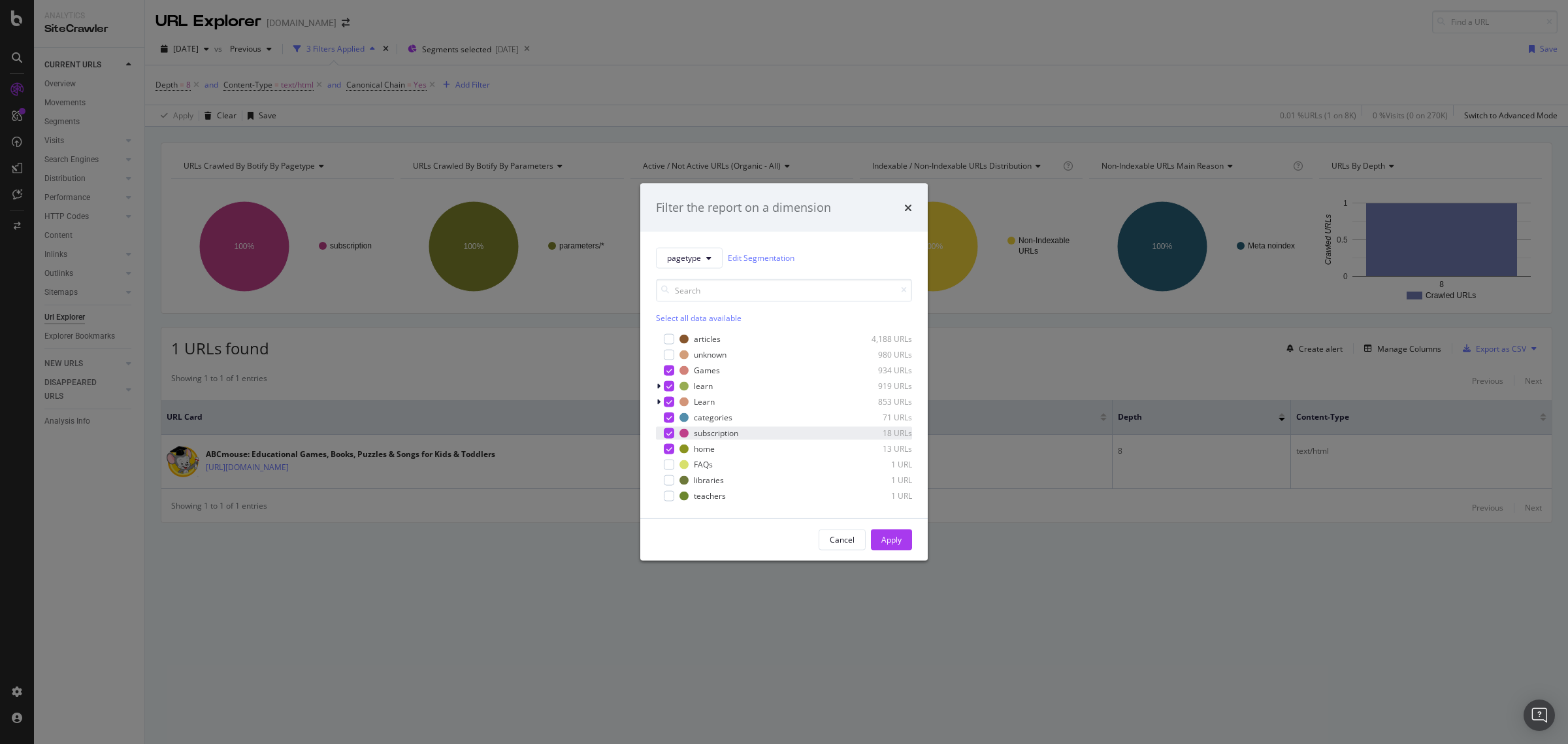
click at [671, 433] on icon "modal" at bounding box center [669, 433] width 6 height 7
click at [895, 539] on div "Apply" at bounding box center [891, 539] width 21 height 11
